Goal: Use online tool/utility: Utilize a website feature to perform a specific function

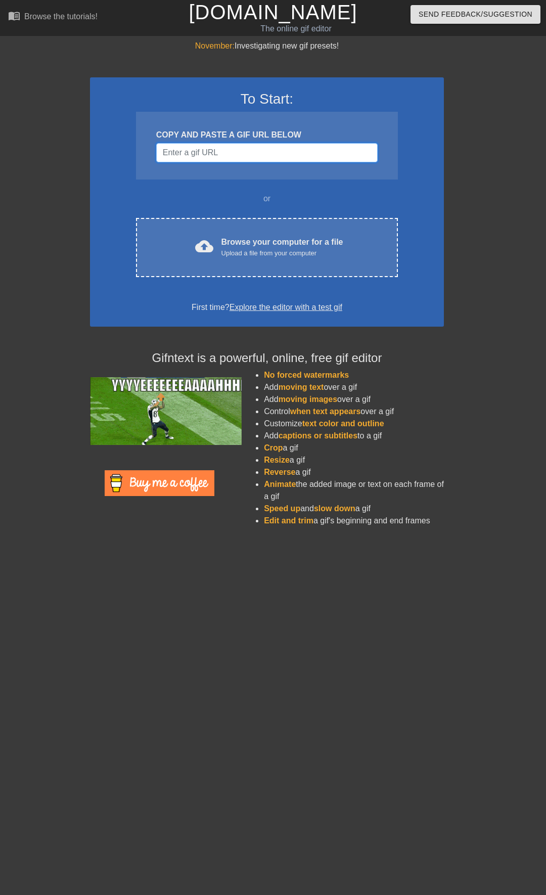
click at [197, 153] on input "Username" at bounding box center [267, 152] width 222 height 19
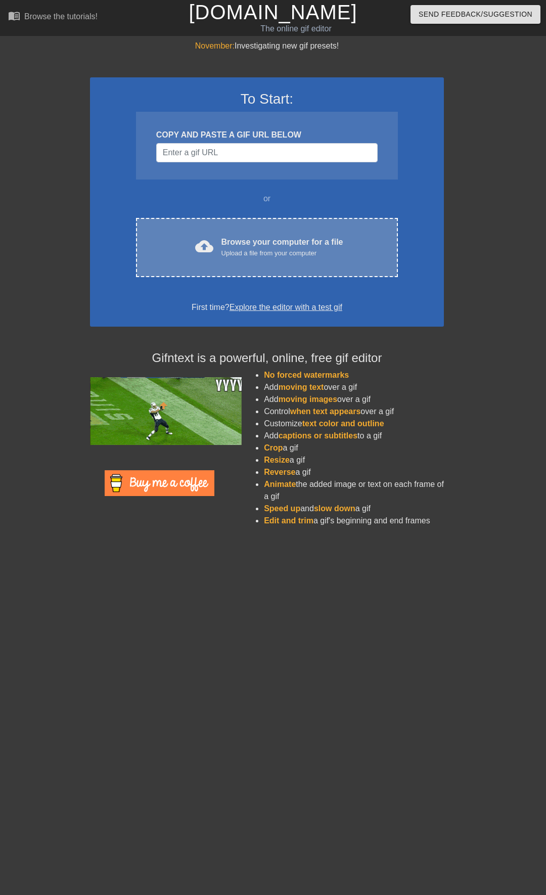
click at [283, 266] on div "cloud_upload Browse your computer for a file Upload a file from your computer C…" at bounding box center [267, 247] width 262 height 59
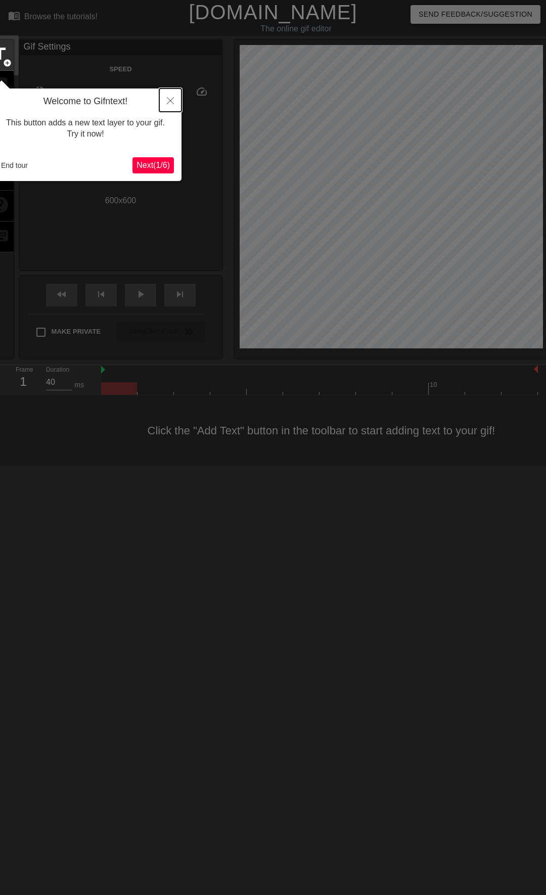
click at [170, 100] on icon "Close" at bounding box center [170, 100] width 7 height 7
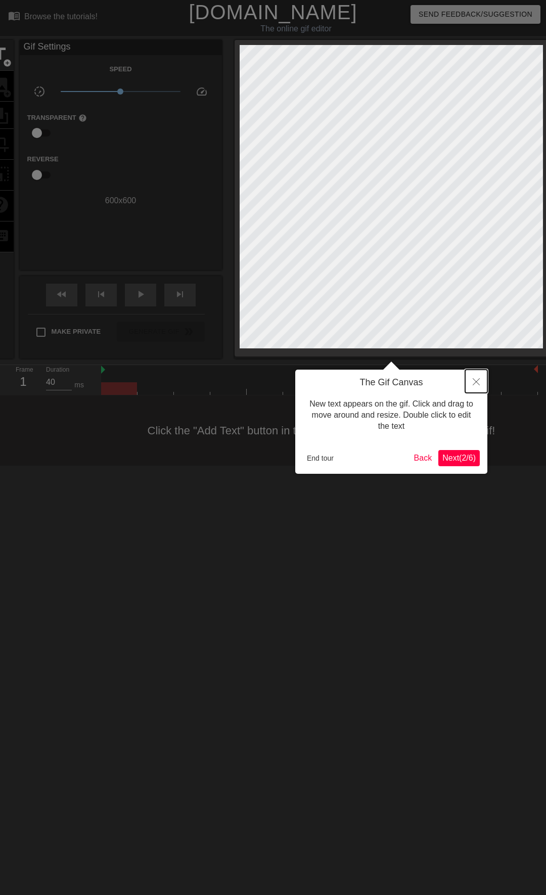
click at [477, 383] on icon "Close" at bounding box center [476, 381] width 7 height 7
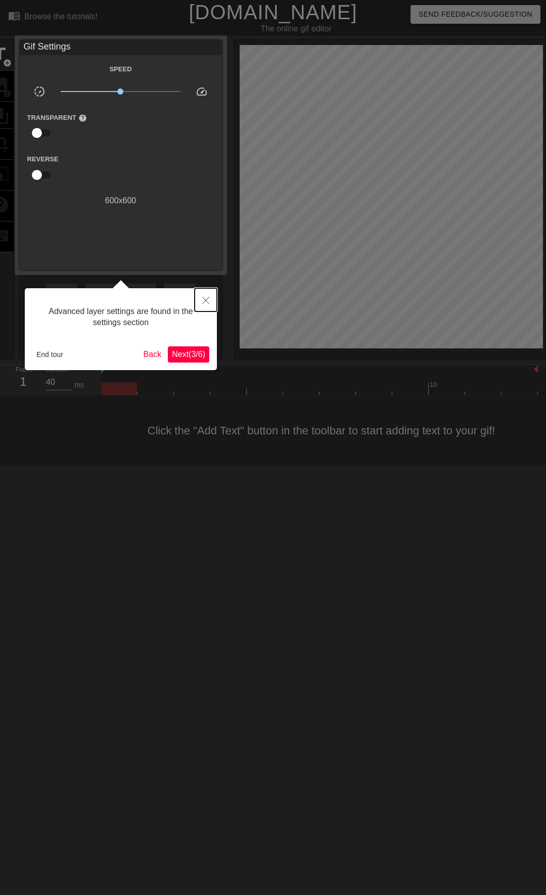
click at [204, 303] on icon "Close" at bounding box center [205, 300] width 7 height 7
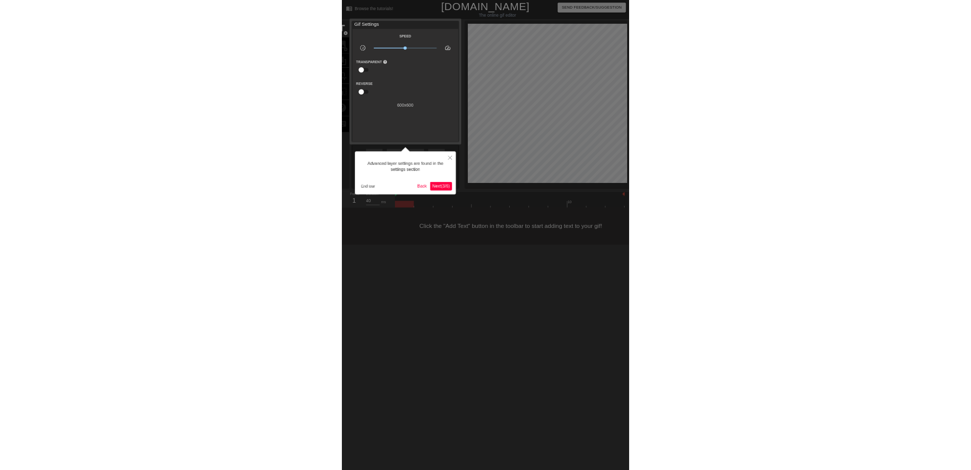
scroll to position [9, 0]
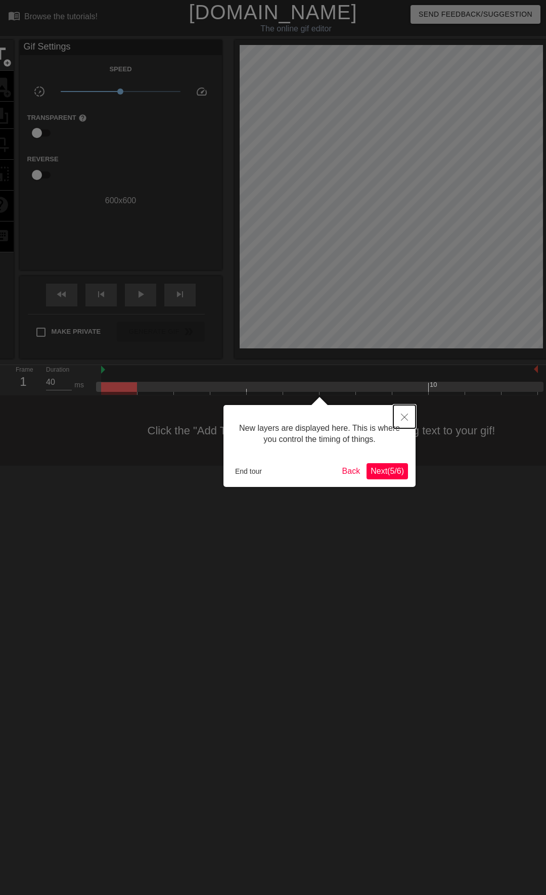
click at [404, 419] on icon "Close" at bounding box center [404, 417] width 7 height 7
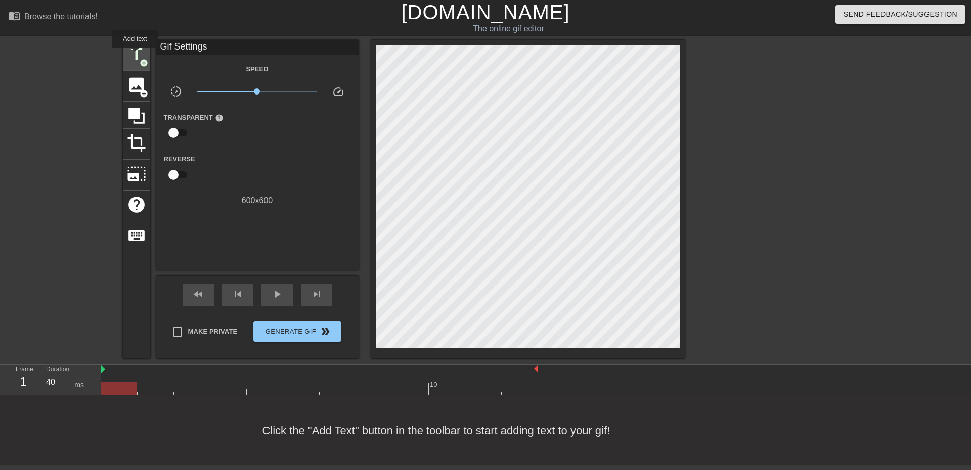
click at [135, 55] on span "title" at bounding box center [136, 54] width 19 height 19
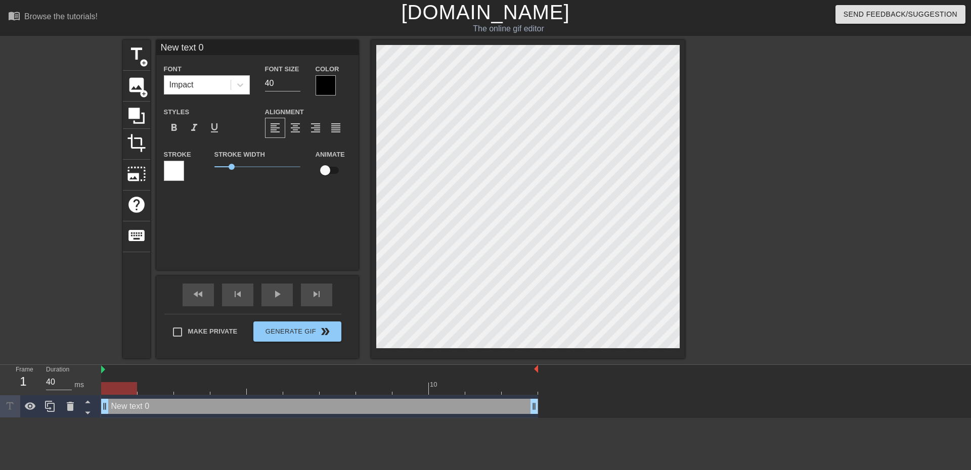
scroll to position [2, 3]
type input "I"
type textarea "I"
type input "IG"
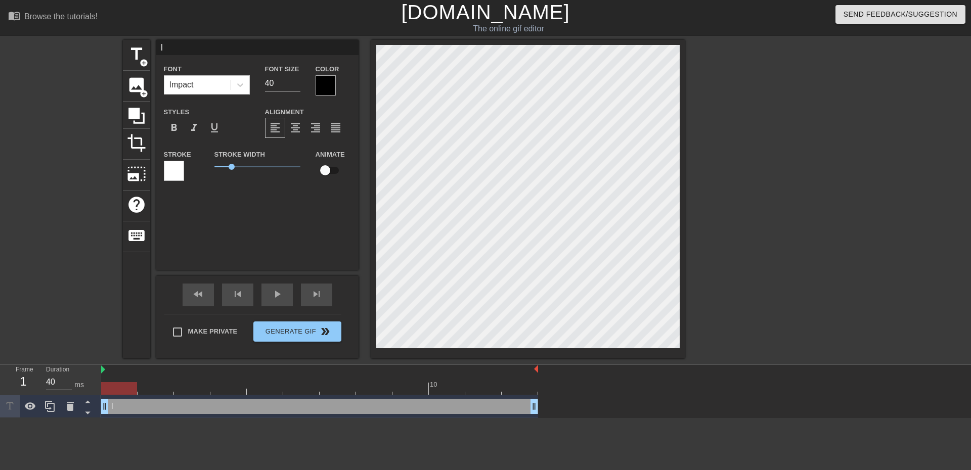
type textarea "IG"
type input "IG"
type textarea "IG"
type input "IG P"
type textarea "IG P"
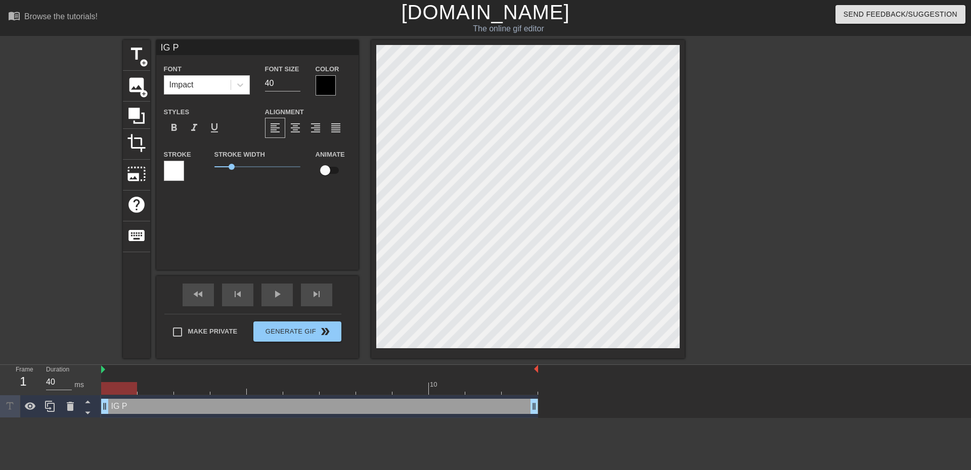
type input "IG Pr"
type textarea "IG Pr"
type input "IG Pro"
type textarea "IG Pro"
type input "IG Proe"
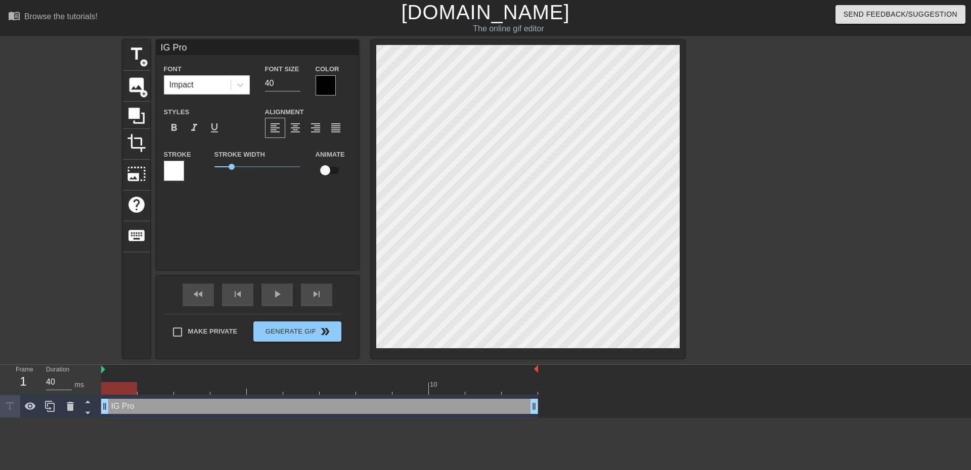
type textarea "IG Proe"
type input "IG Pro"
type textarea "IG Pro"
type input "IG Proj"
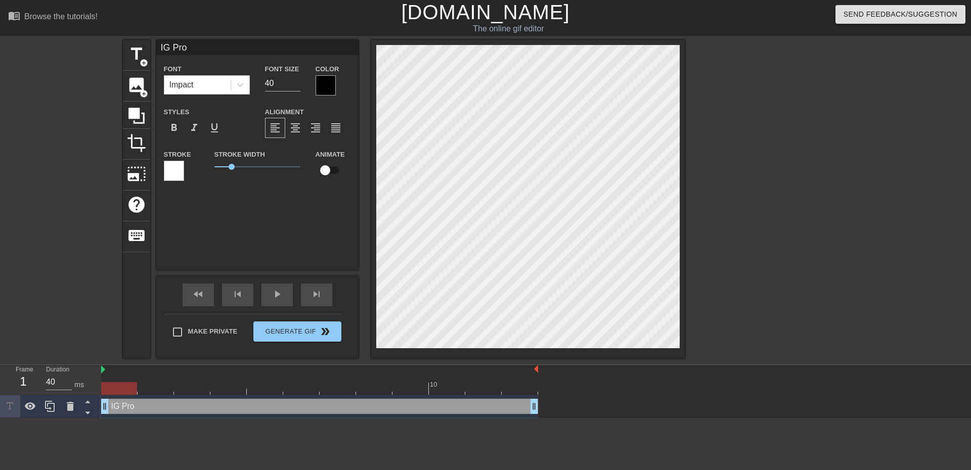
type textarea "IG Proj"
type input "IG Proje"
type textarea "IG Proje"
type input "IG Projec"
type textarea "IG Projec"
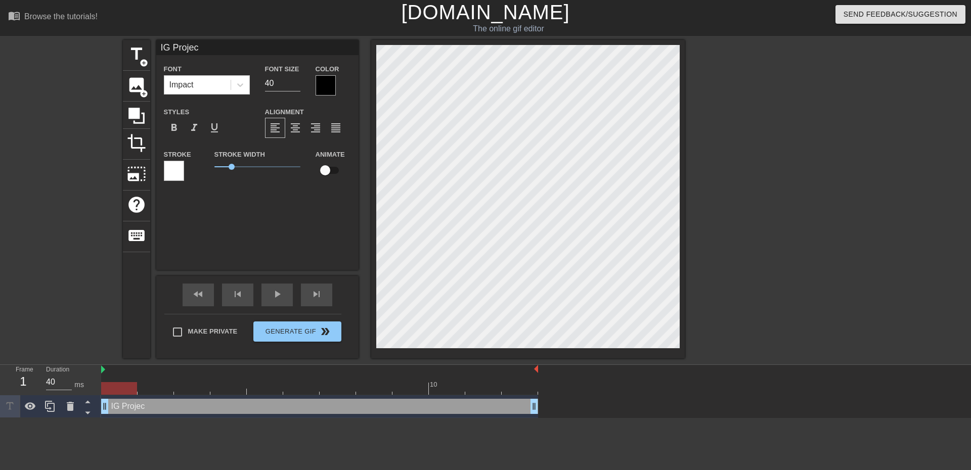
type input "IG Project"
type textarea "IG Project"
type input "IG Projects"
type textarea "IG Projects"
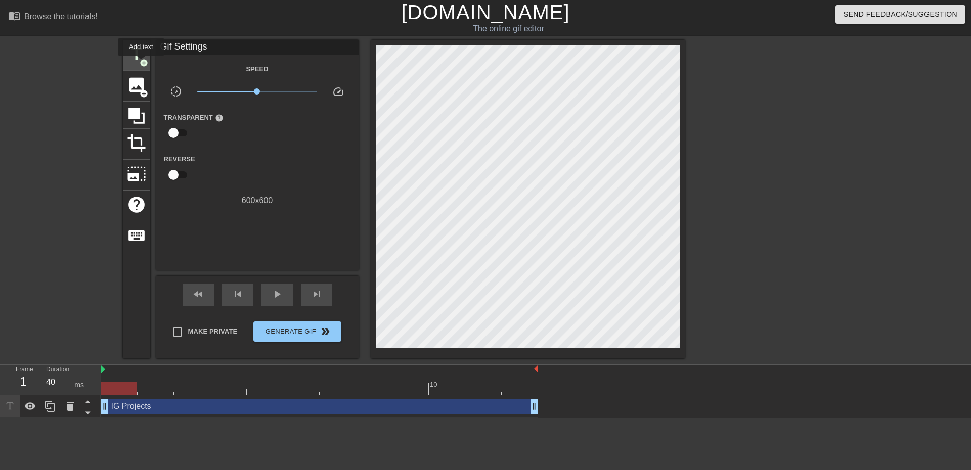
click at [140, 60] on span "add_circle" at bounding box center [144, 63] width 9 height 9
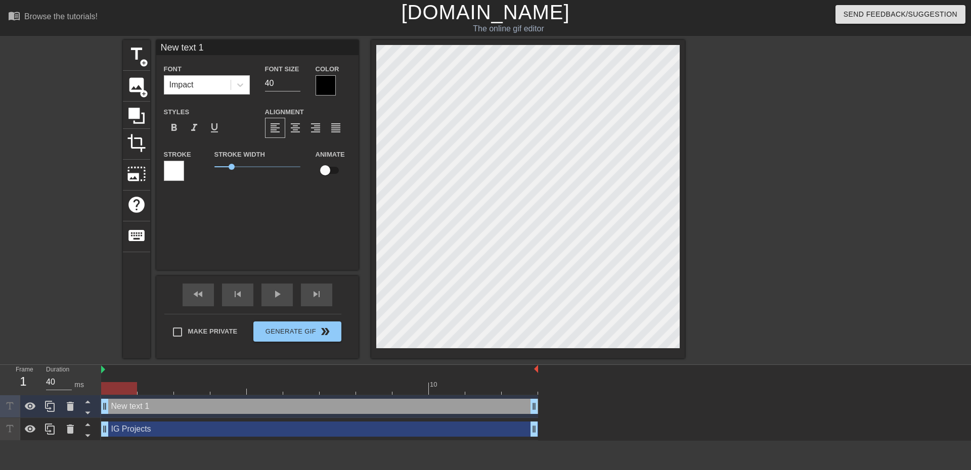
type input "M"
type textarea "M"
type input "ME"
type textarea "ME"
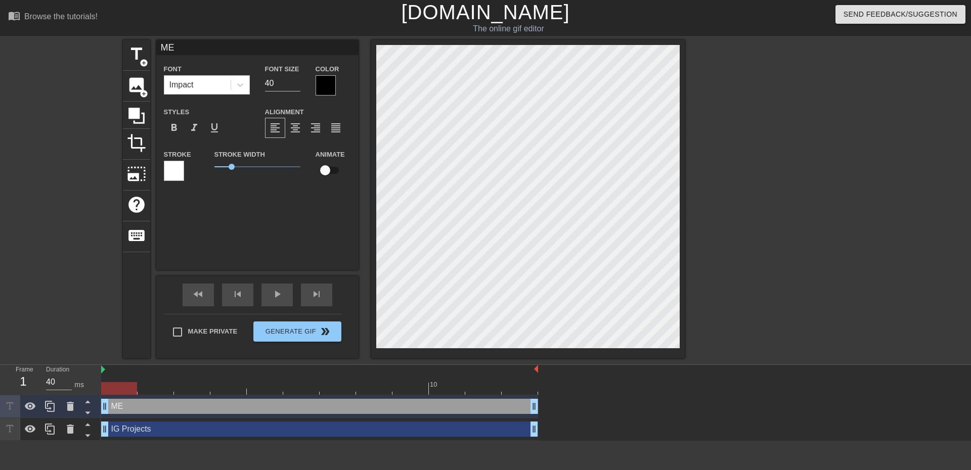
type input "IG Projects"
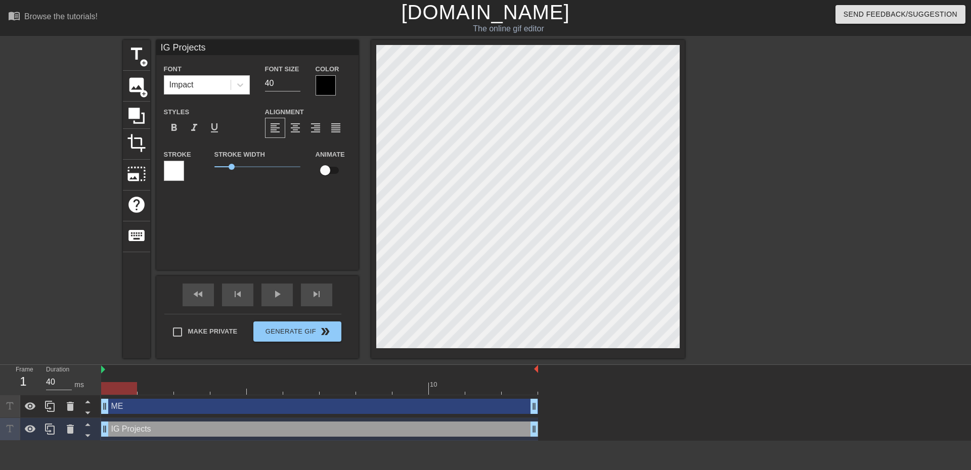
click at [328, 84] on div at bounding box center [326, 85] width 20 height 20
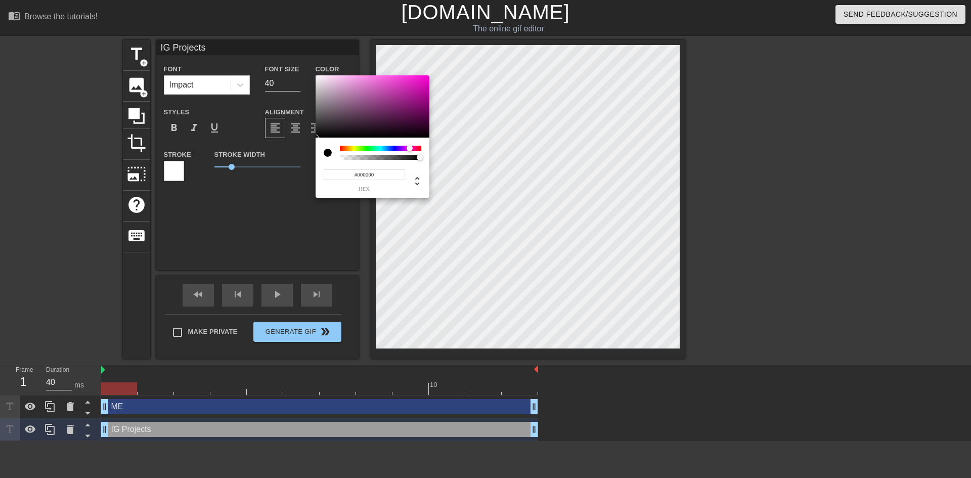
drag, startPoint x: 356, startPoint y: 150, endPoint x: 410, endPoint y: 148, distance: 54.2
click at [410, 148] on div at bounding box center [380, 148] width 81 height 5
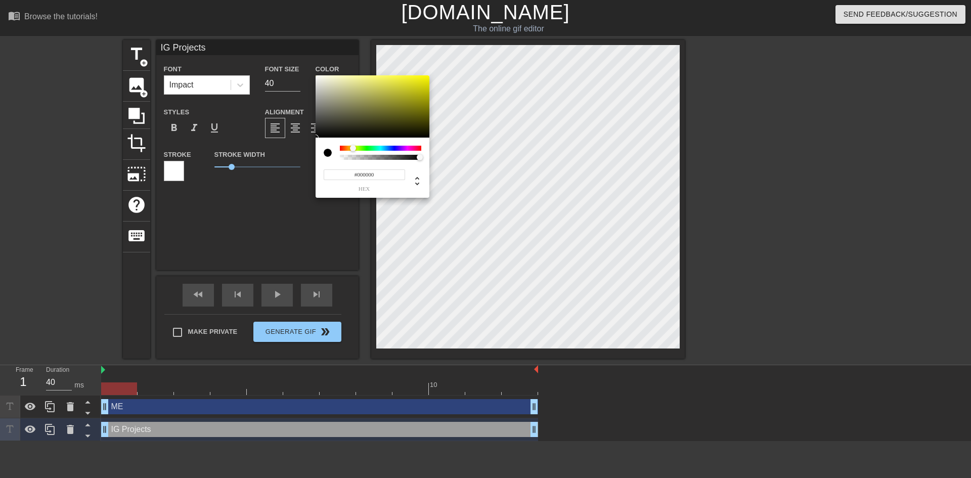
drag, startPoint x: 390, startPoint y: 148, endPoint x: 353, endPoint y: 148, distance: 36.9
click at [353, 148] on div at bounding box center [380, 148] width 81 height 5
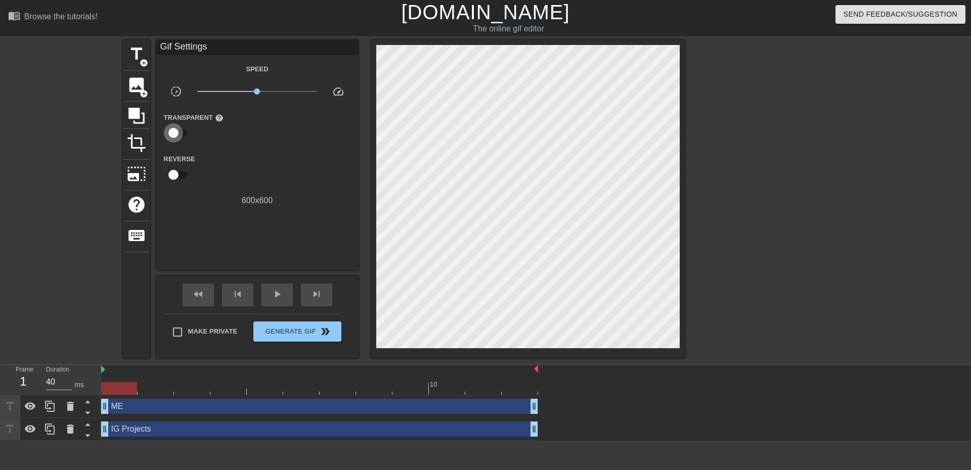
click at [175, 130] on input "checkbox" at bounding box center [174, 132] width 58 height 19
click at [175, 130] on input "checkbox" at bounding box center [183, 132] width 58 height 19
checkbox input "false"
click at [284, 297] on div "play_arrow" at bounding box center [277, 295] width 31 height 23
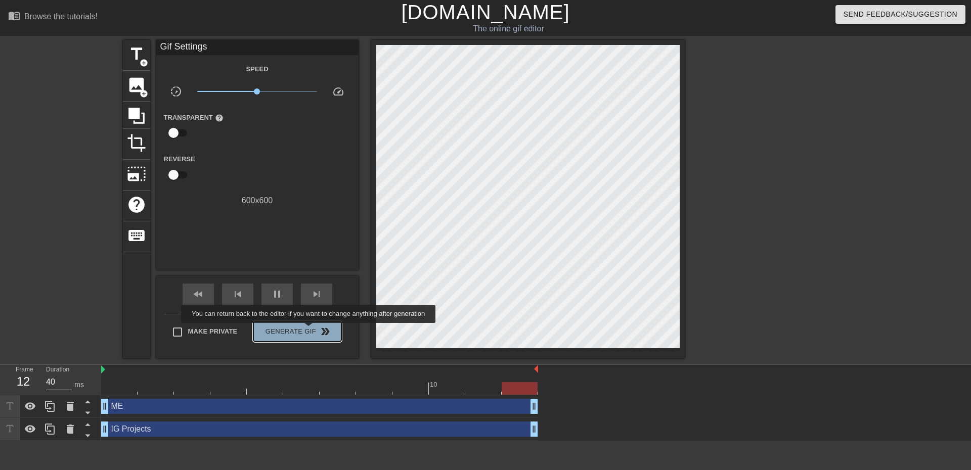
click at [310, 330] on span "Generate Gif double_arrow" at bounding box center [296, 332] width 79 height 12
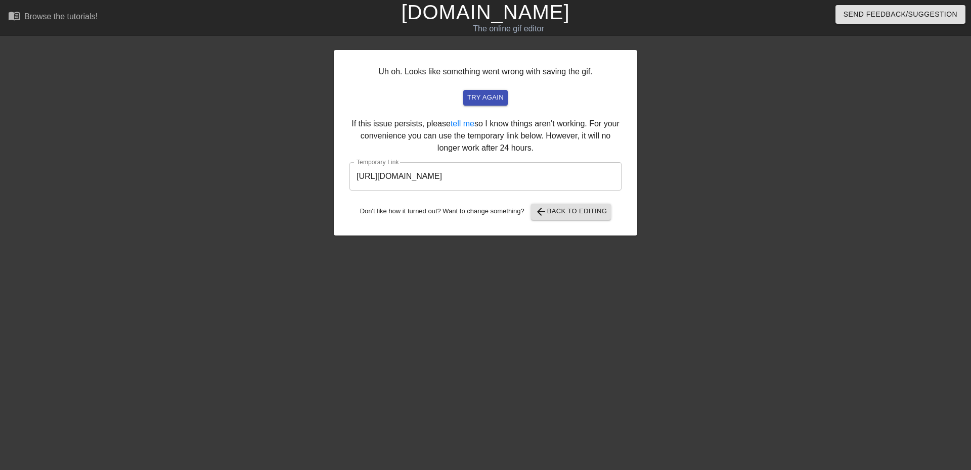
click at [546, 111] on div at bounding box center [726, 192] width 152 height 304
click at [484, 176] on input "[URL][DOMAIN_NAME]" at bounding box center [486, 176] width 272 height 28
